Goal: Download file/media

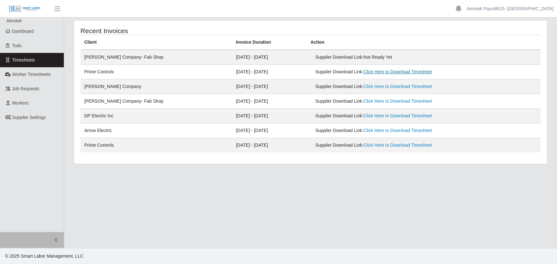
click at [380, 72] on link "Click Here to Download Timesheet" at bounding box center [398, 71] width 69 height 5
click at [41, 72] on span "Worker Timesheets" at bounding box center [31, 74] width 38 height 5
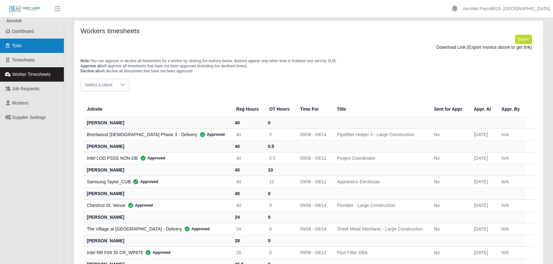
click at [34, 52] on link "Todo" at bounding box center [32, 46] width 64 height 14
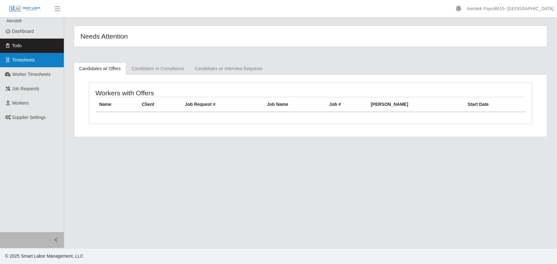
click at [35, 61] on link "Timesheets" at bounding box center [32, 60] width 64 height 14
